Goal: Task Accomplishment & Management: Complete application form

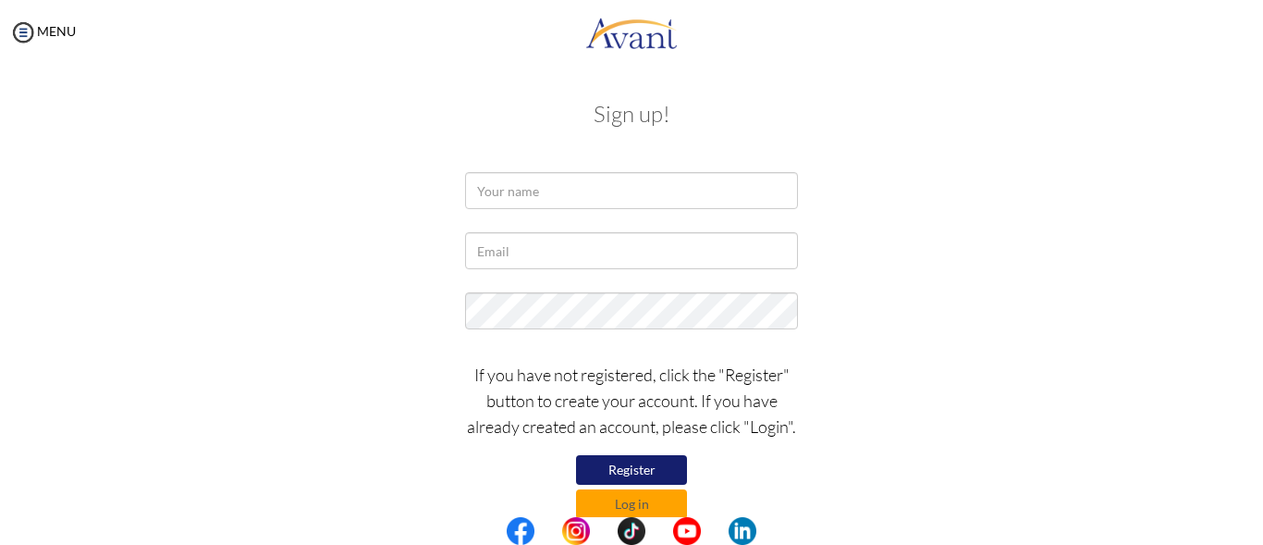
click at [0, 0] on div at bounding box center [0, 0] width 0 height 0
click at [525, 191] on input "text" at bounding box center [631, 190] width 333 height 37
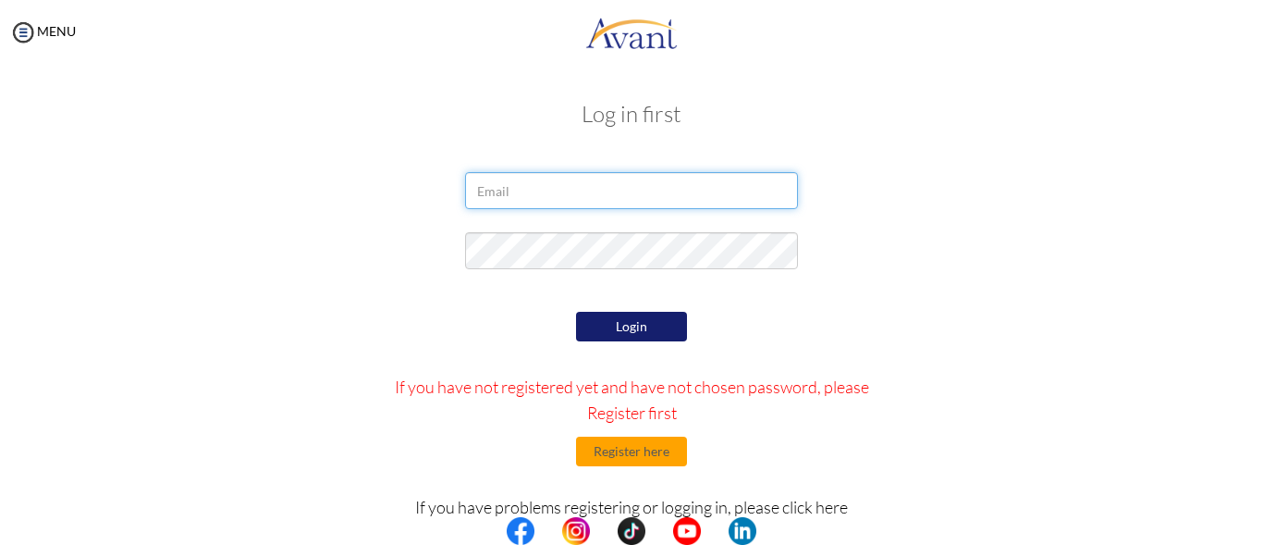
click at [498, 199] on input "email" at bounding box center [631, 190] width 333 height 37
type input "benjaminbetunga24@gmail.com"
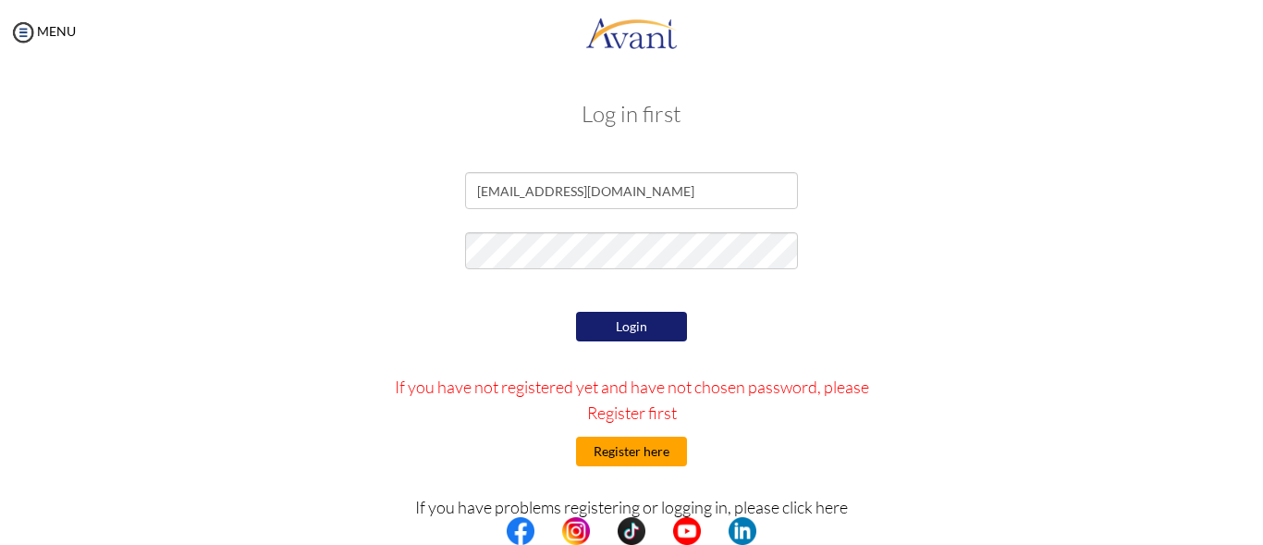
click at [610, 452] on button "Register here" at bounding box center [631, 452] width 111 height 30
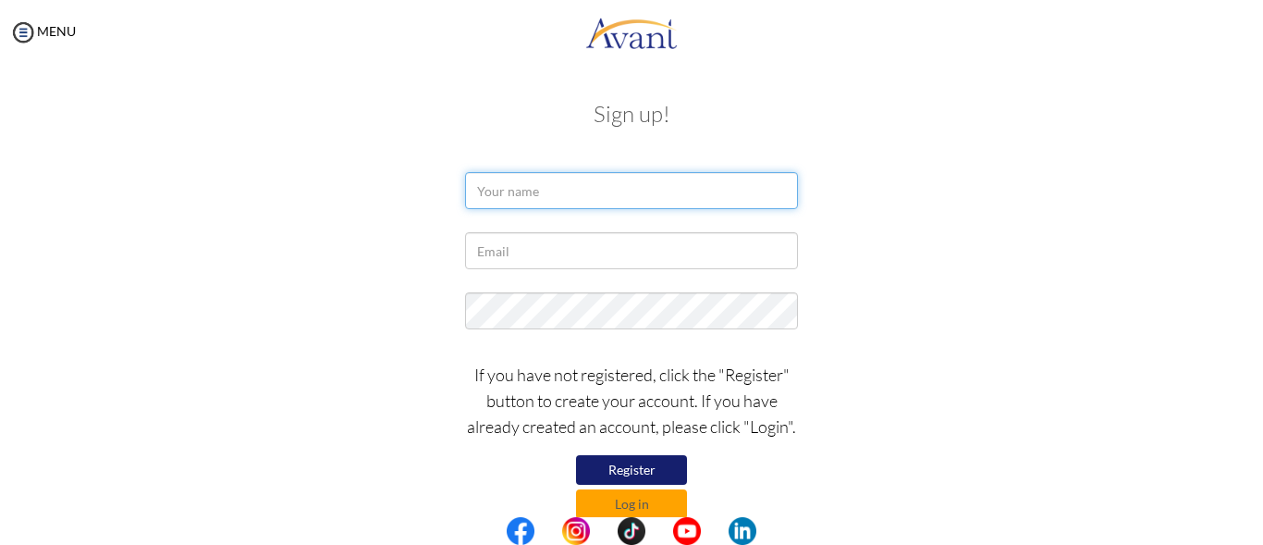
click at [524, 194] on input "text" at bounding box center [631, 190] width 333 height 37
type input "betunga benjamin"
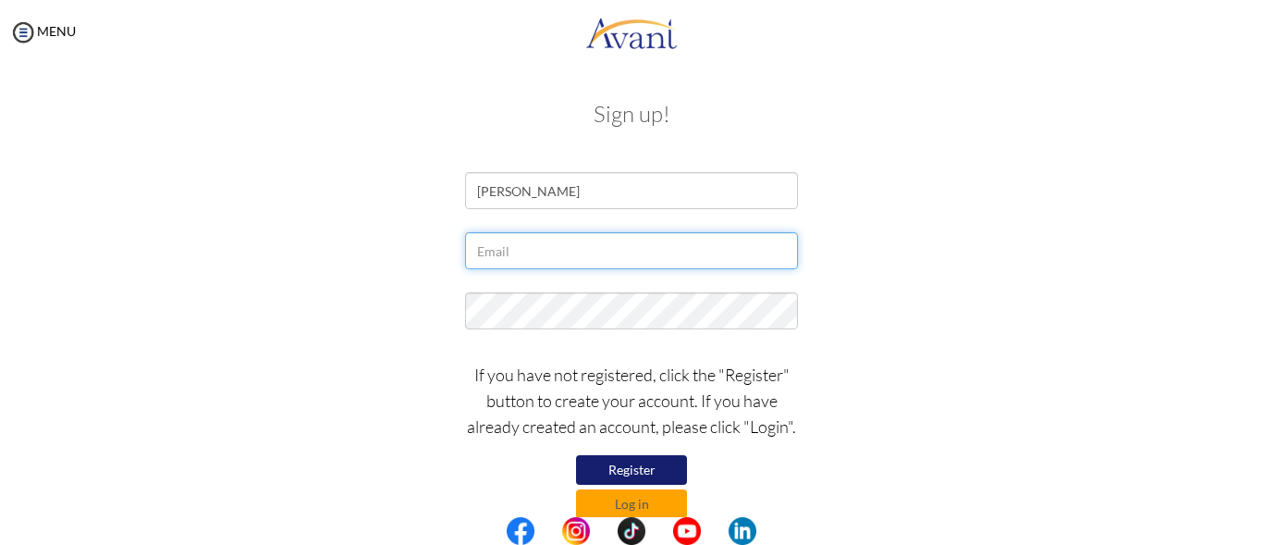
click at [514, 257] on input "text" at bounding box center [631, 250] width 333 height 37
type input "benjaminbetunga24@gmail.com"
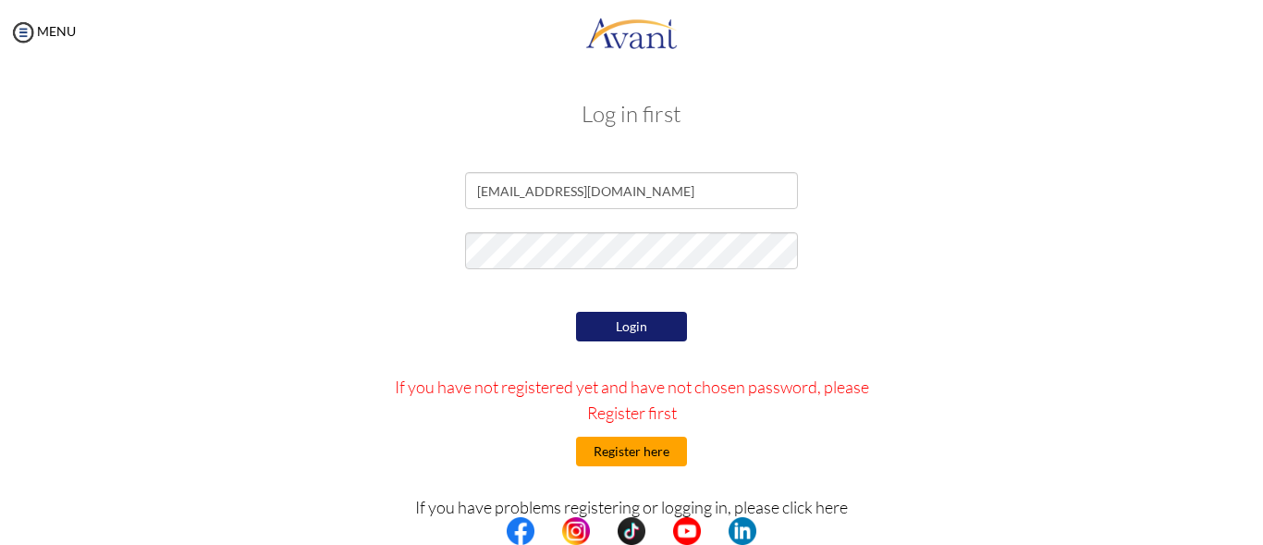
click at [620, 447] on button "Register here" at bounding box center [631, 452] width 111 height 30
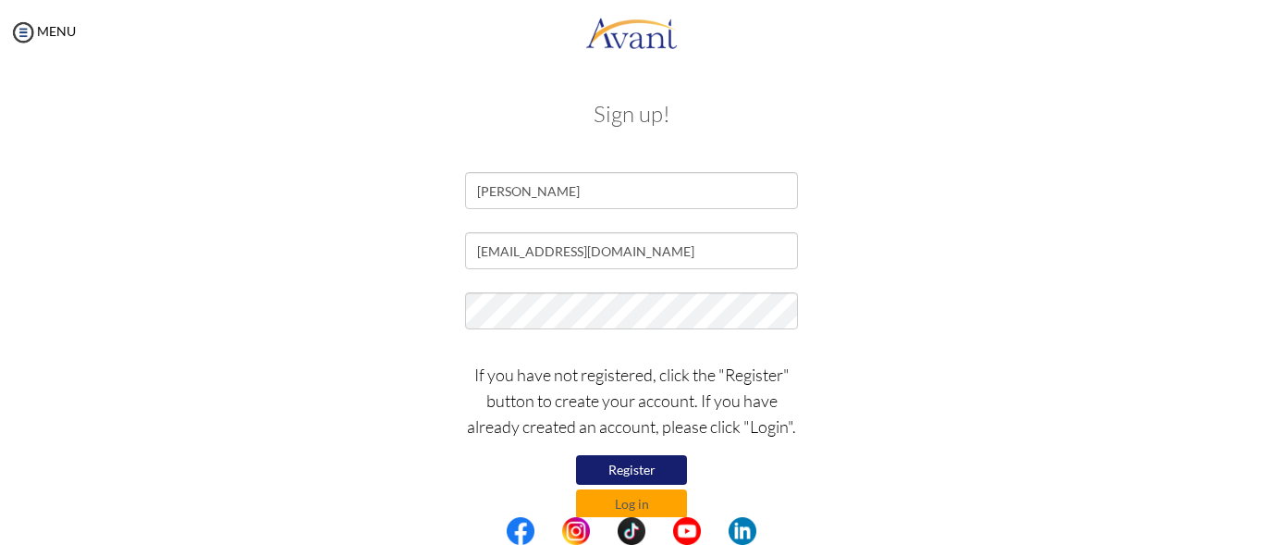
click at [873, 310] on div at bounding box center [632, 315] width 1082 height 46
click at [647, 463] on button "Register" at bounding box center [631, 470] width 111 height 30
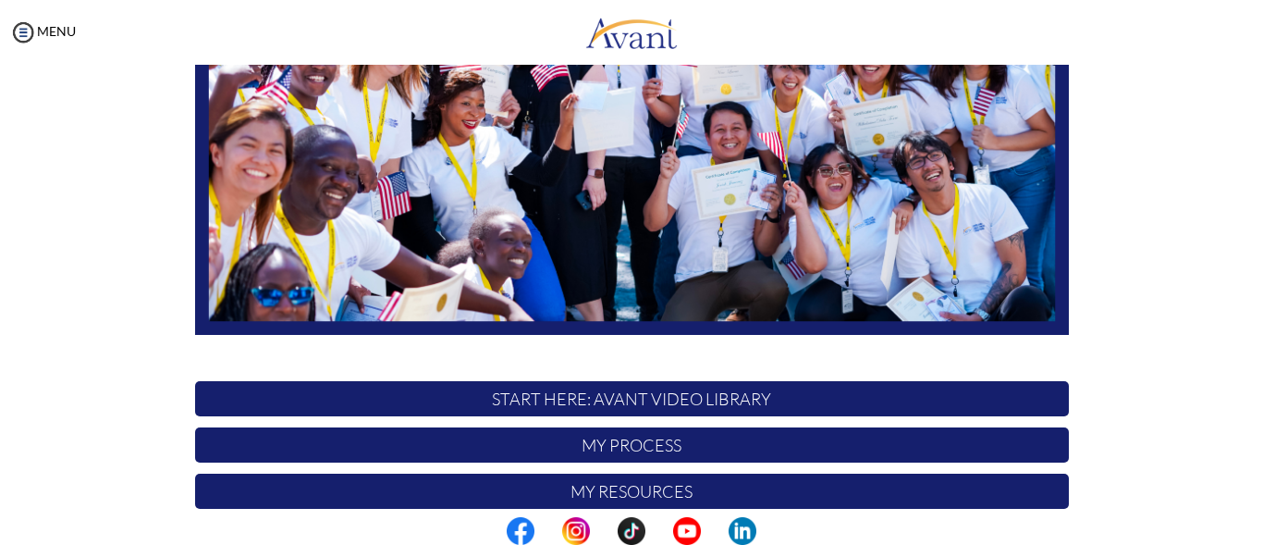
scroll to position [332, 0]
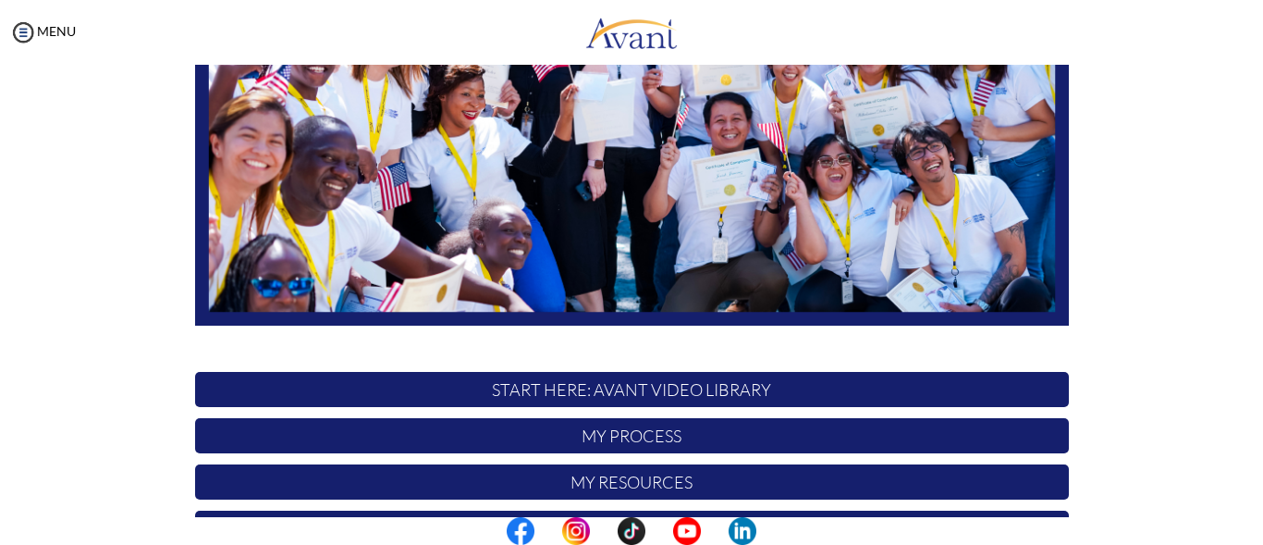
click at [668, 388] on p "START HERE: Avant Video Library" at bounding box center [632, 389] width 874 height 35
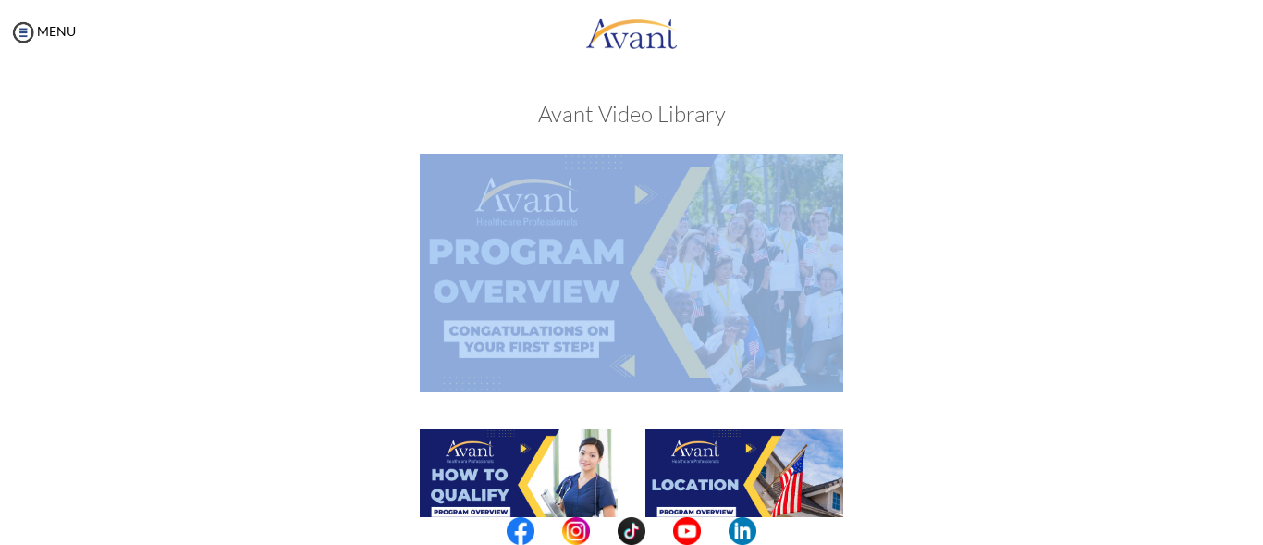
drag, startPoint x: 1262, startPoint y: 320, endPoint x: 1259, endPoint y: 257, distance: 63.0
click at [1259, 257] on div "My Status What is the next step? We would like you to watch the introductory vi…" at bounding box center [631, 337] width 1263 height 545
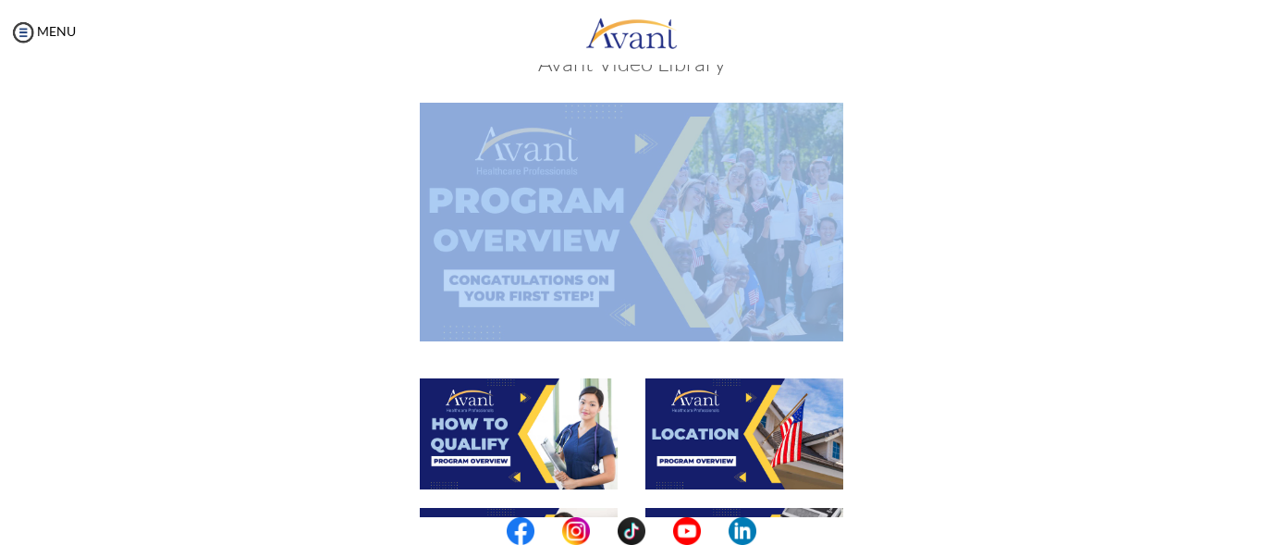
click at [573, 240] on img at bounding box center [632, 222] width 424 height 238
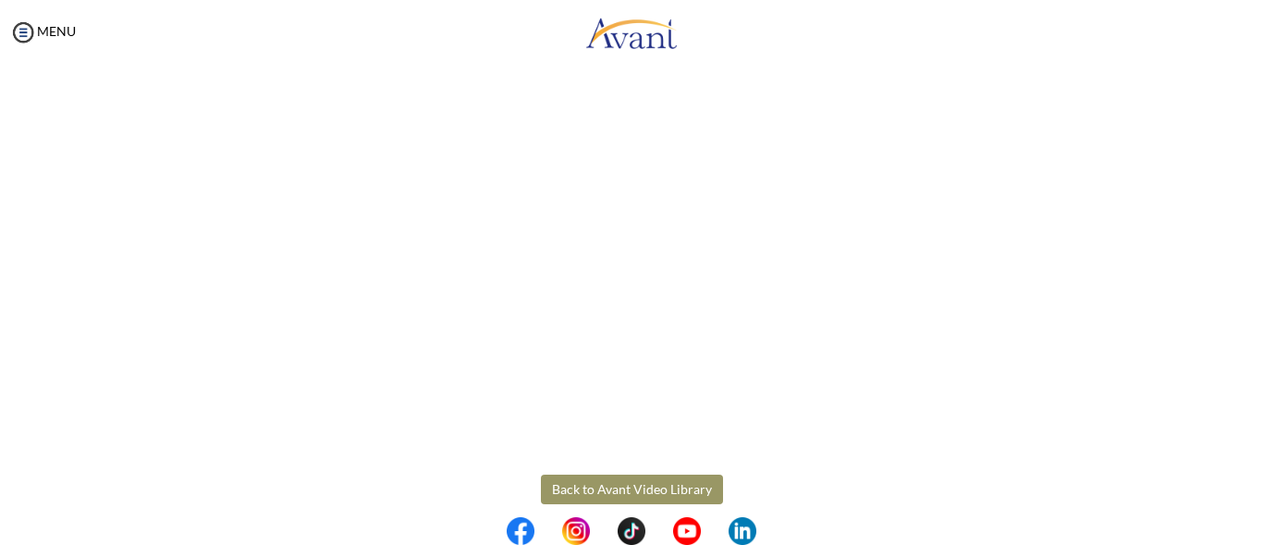
scroll to position [346, 0]
